Goal: Task Accomplishment & Management: Use online tool/utility

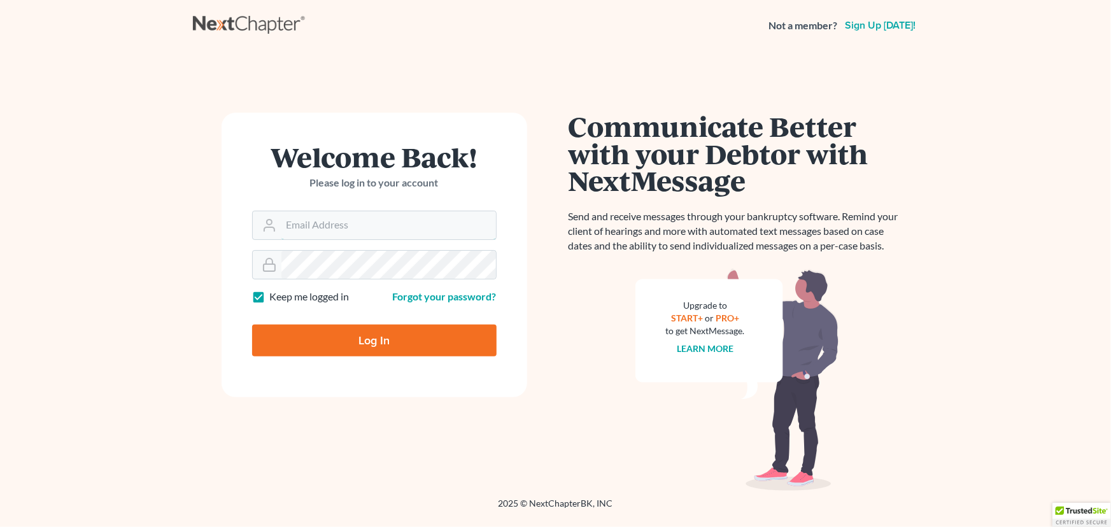
type input "[PERSON_NAME][EMAIL_ADDRESS][DOMAIN_NAME]"
click at [376, 351] on input "Log In" at bounding box center [374, 341] width 244 height 32
type input "Thinking..."
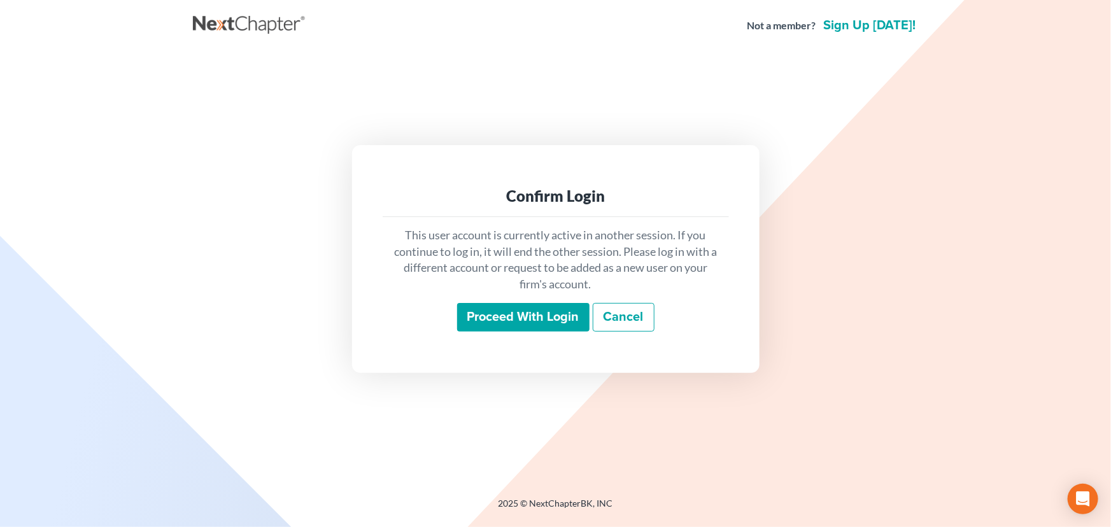
click at [529, 323] on input "Proceed with login" at bounding box center [523, 317] width 132 height 29
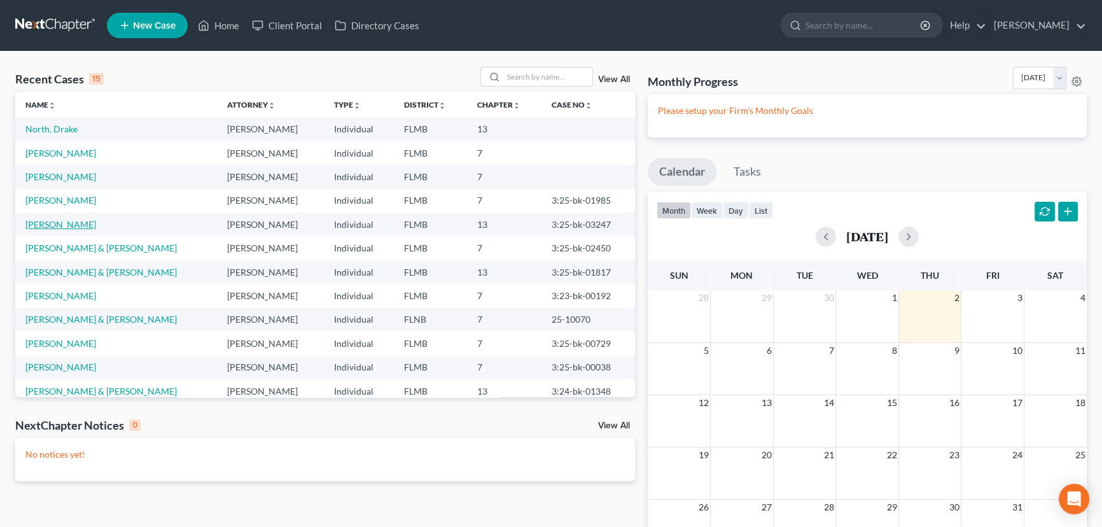
click at [61, 227] on link "[PERSON_NAME]" at bounding box center [60, 224] width 71 height 11
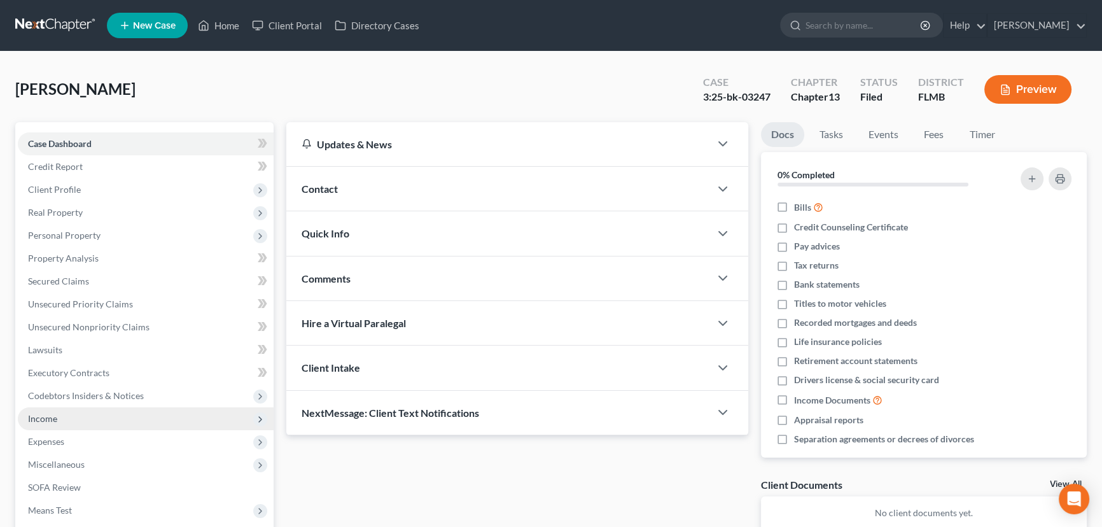
click at [49, 414] on span "Income" at bounding box center [42, 418] width 29 height 11
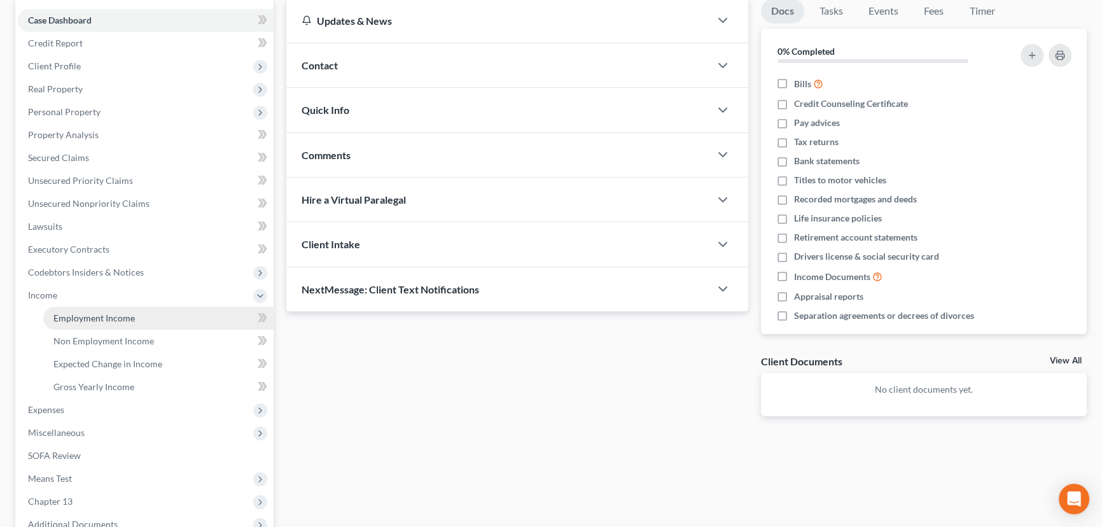
scroll to position [154, 0]
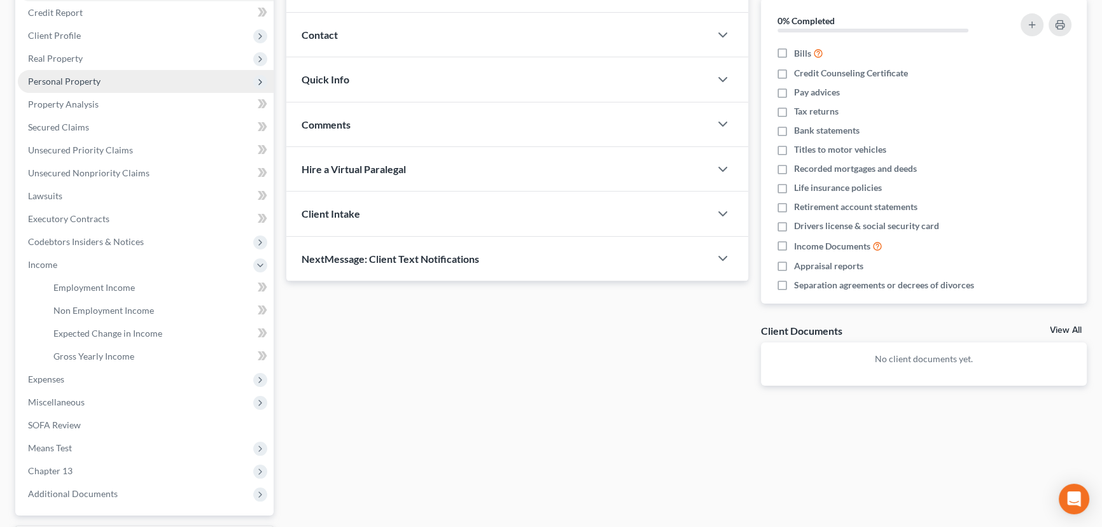
click at [69, 84] on span "Personal Property" at bounding box center [64, 81] width 73 height 11
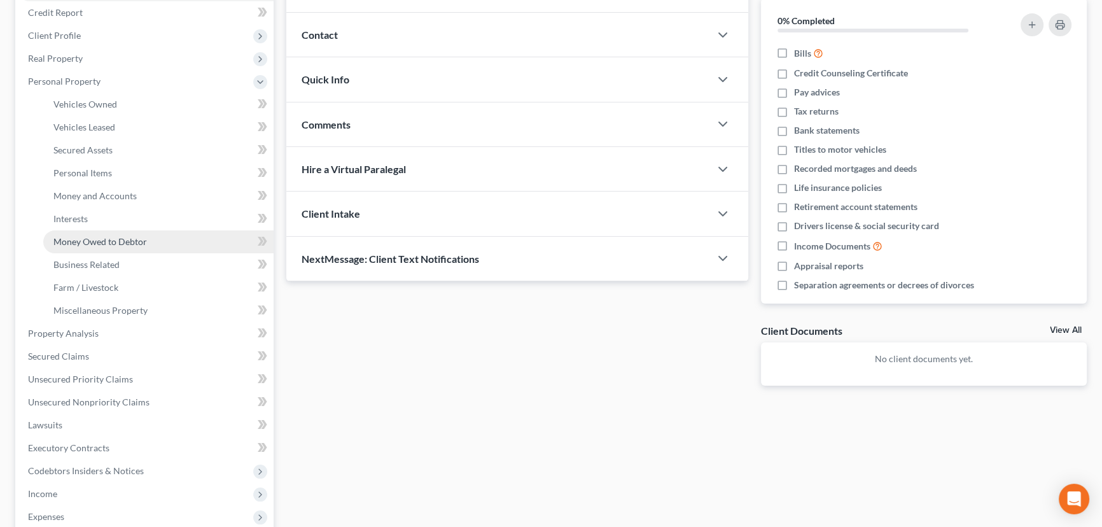
click at [74, 241] on span "Money Owed to Debtor" at bounding box center [100, 241] width 94 height 11
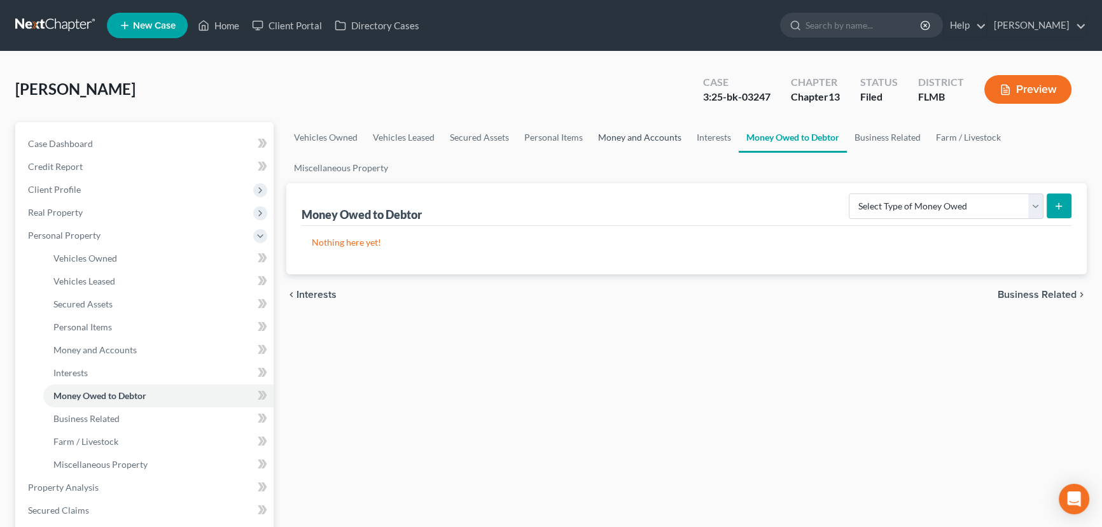
click at [651, 139] on link "Money and Accounts" at bounding box center [640, 137] width 99 height 31
